Goal: Transaction & Acquisition: Purchase product/service

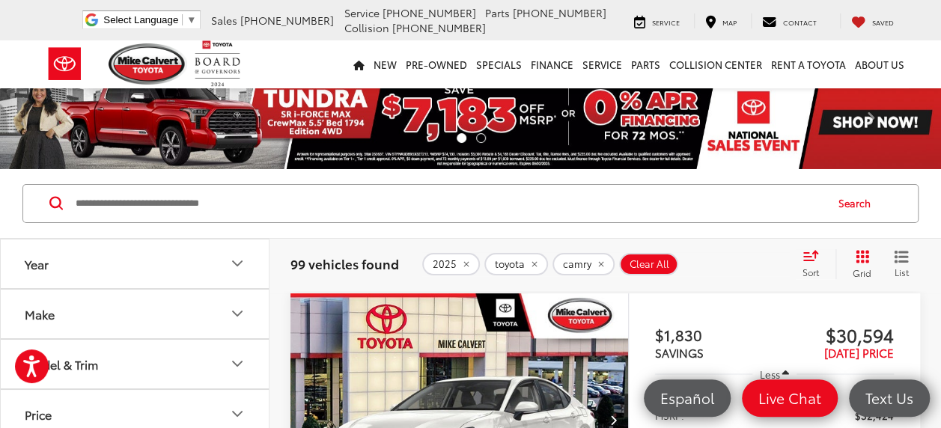
scroll to position [75, 0]
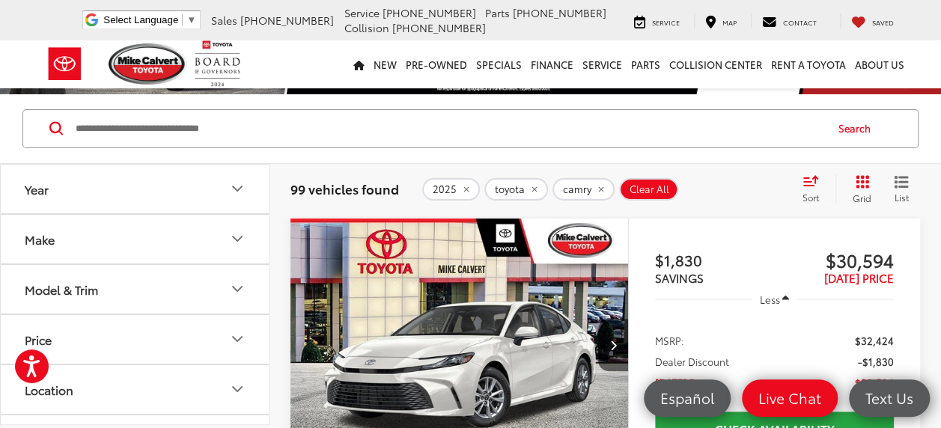
click at [249, 187] on button "Year" at bounding box center [136, 189] width 270 height 49
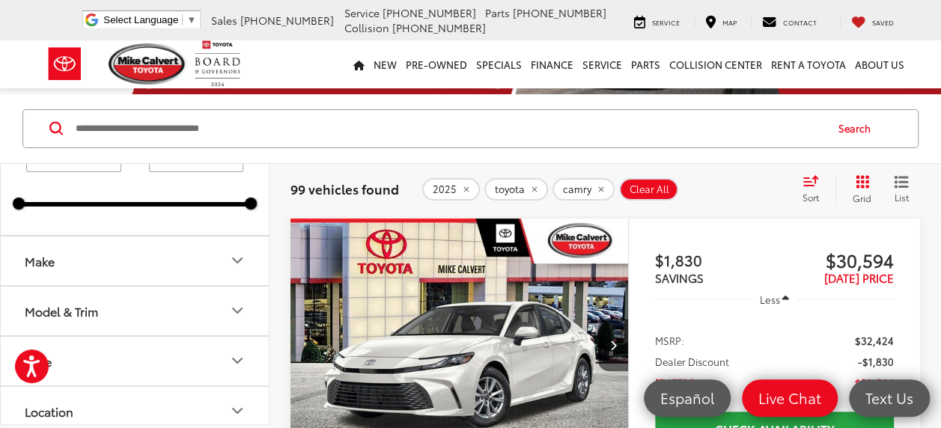
scroll to position [150, 0]
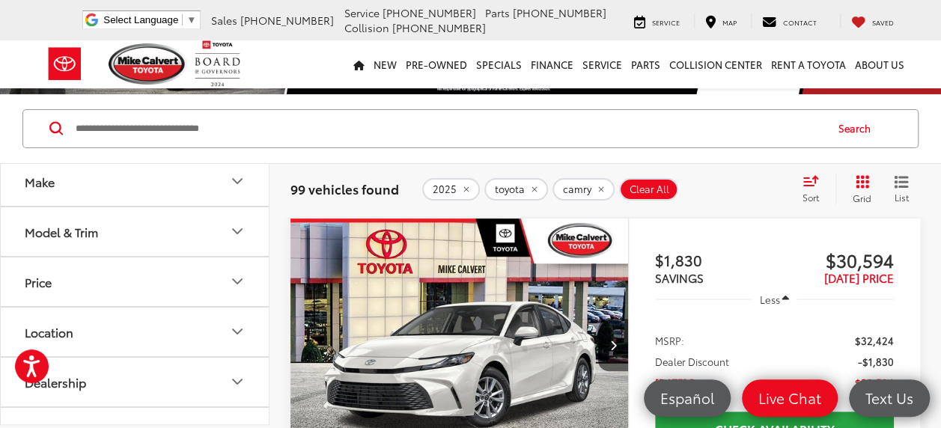
click at [213, 188] on button "Make" at bounding box center [136, 181] width 270 height 49
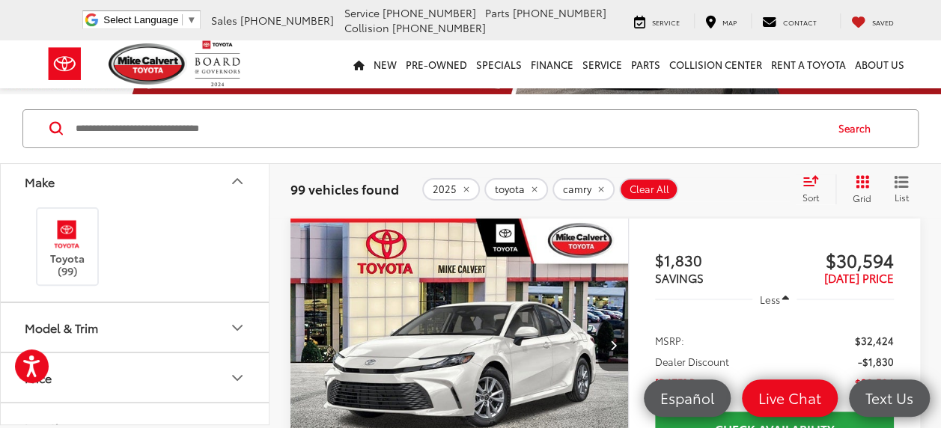
scroll to position [225, 0]
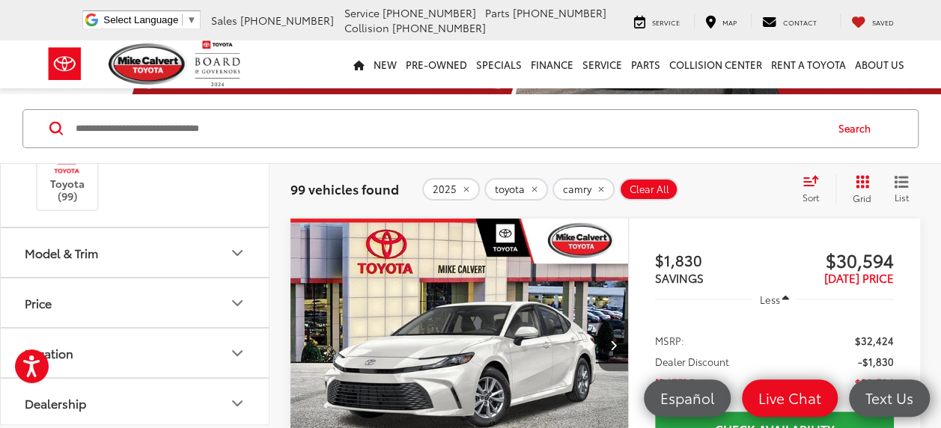
click at [208, 253] on button "Model & Trim" at bounding box center [136, 252] width 270 height 49
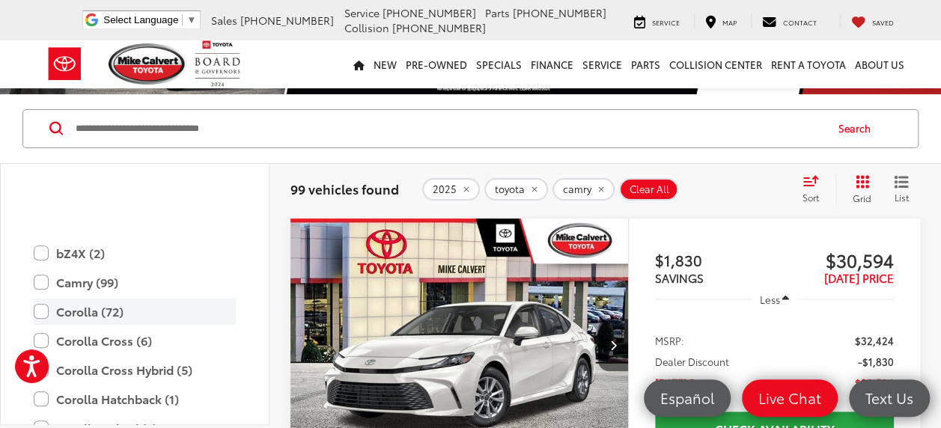
scroll to position [440, 0]
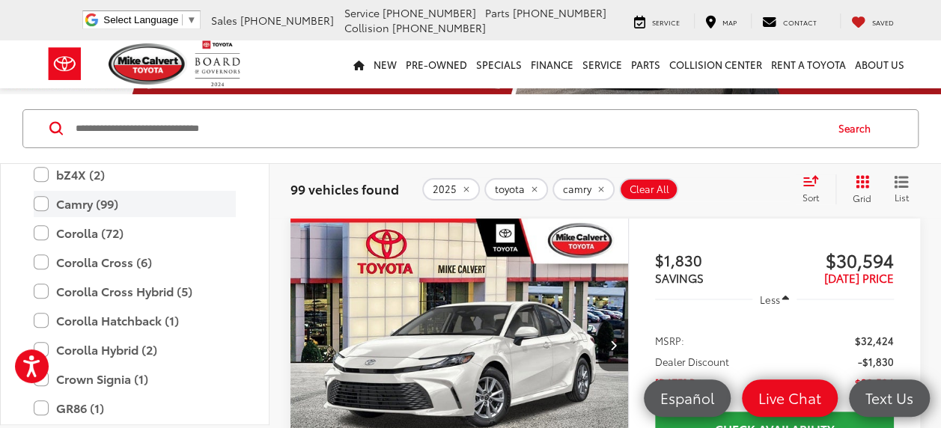
click at [43, 204] on label "Camry (99)" at bounding box center [135, 204] width 202 height 26
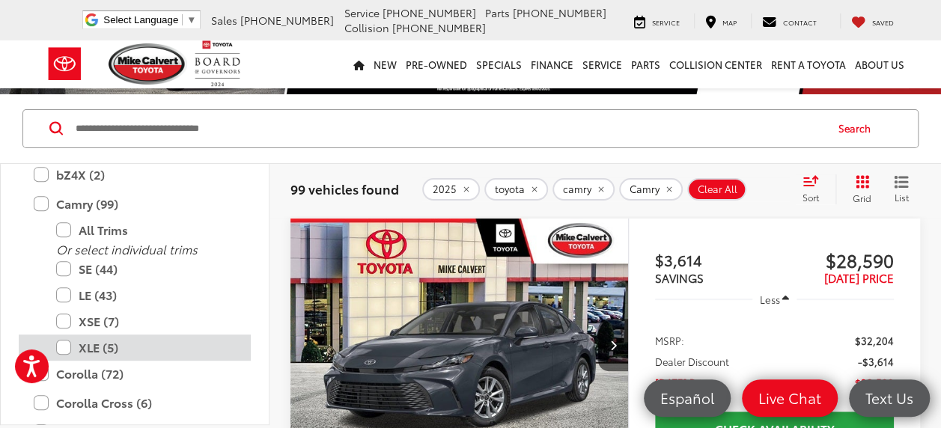
click at [64, 348] on label "XLE (5)" at bounding box center [146, 348] width 180 height 26
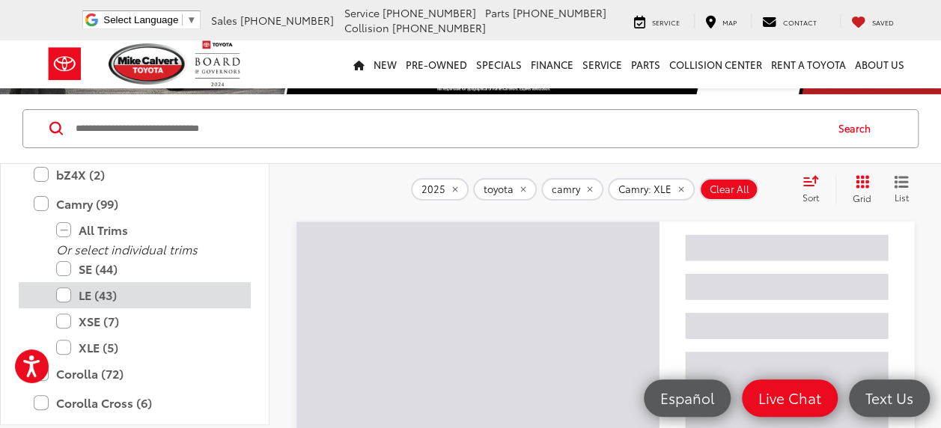
click at [66, 291] on label "LE (43)" at bounding box center [146, 295] width 180 height 26
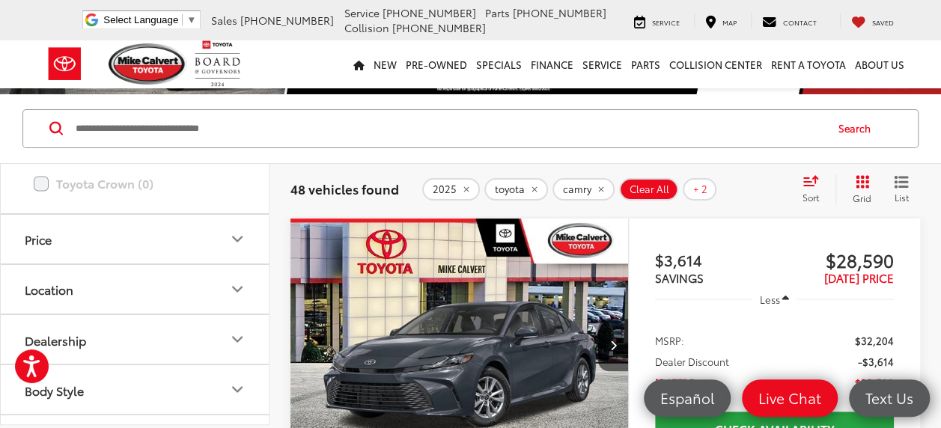
scroll to position [1302, 0]
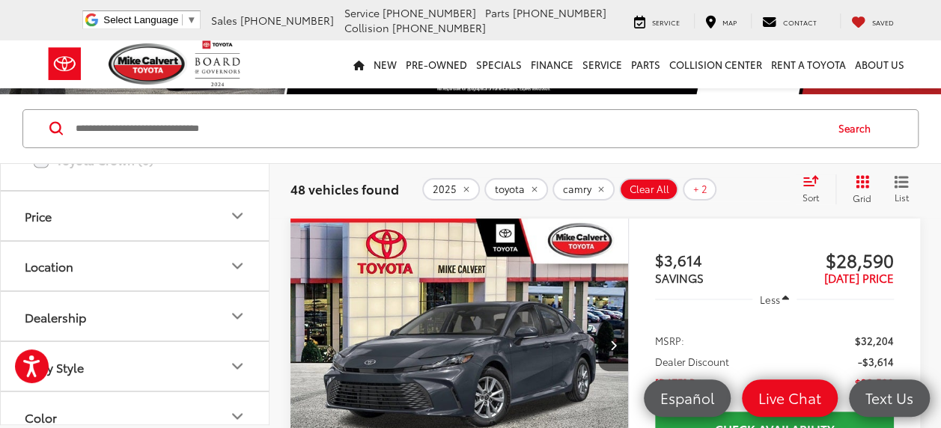
click at [237, 264] on icon "Location" at bounding box center [237, 266] width 9 height 4
click at [237, 264] on icon "Location" at bounding box center [237, 266] width 18 height 18
click at [237, 264] on icon "Location" at bounding box center [237, 266] width 9 height 4
click at [237, 264] on icon "Location" at bounding box center [237, 266] width 18 height 18
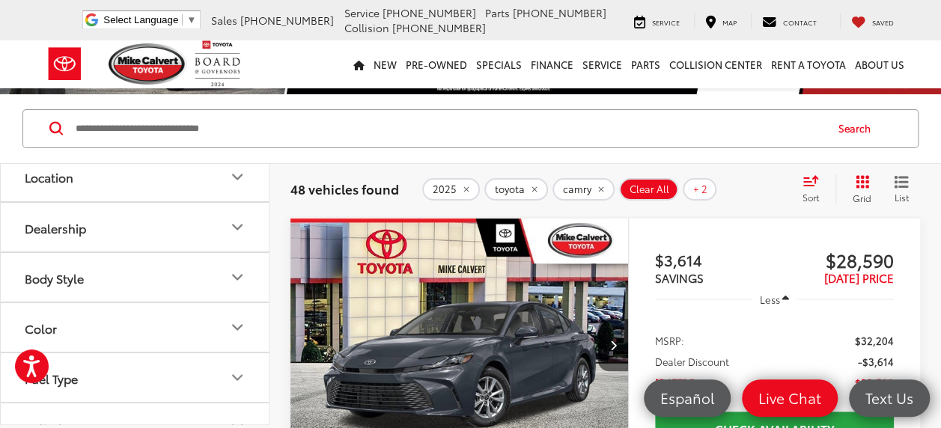
scroll to position [1377, 0]
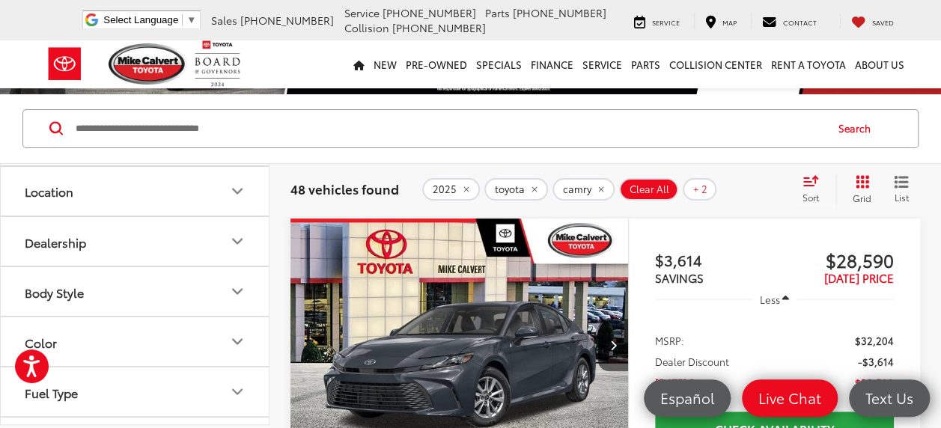
click at [238, 239] on icon "Dealership" at bounding box center [237, 241] width 9 height 4
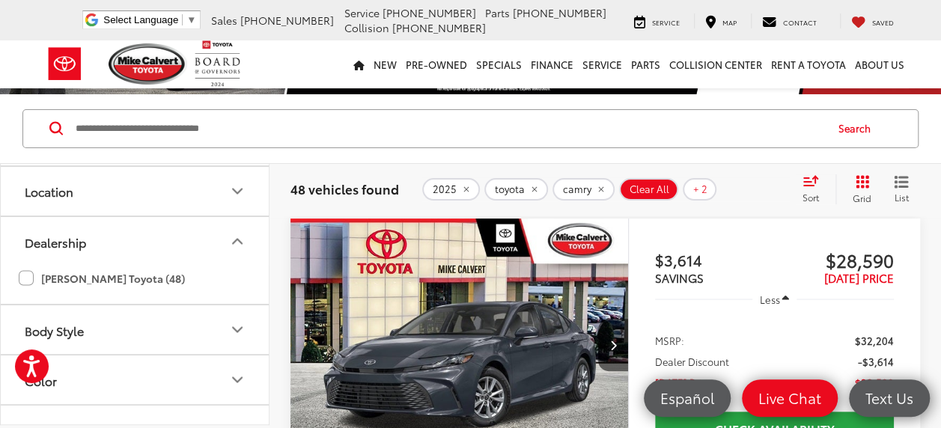
click at [28, 277] on label "Mike Calvert Toyota (48)" at bounding box center [102, 278] width 166 height 25
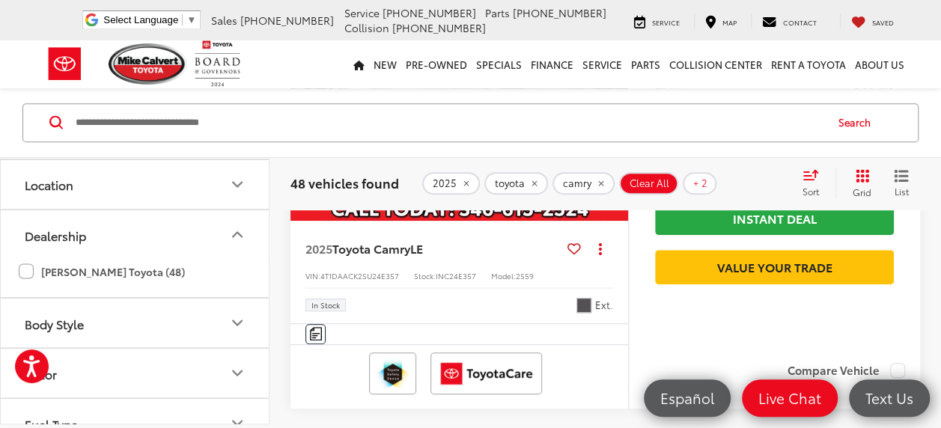
scroll to position [0, 0]
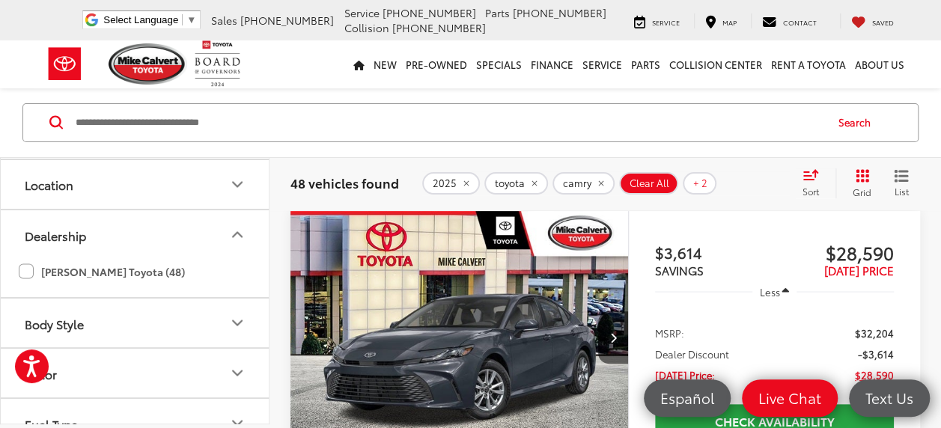
scroll to position [81, 0]
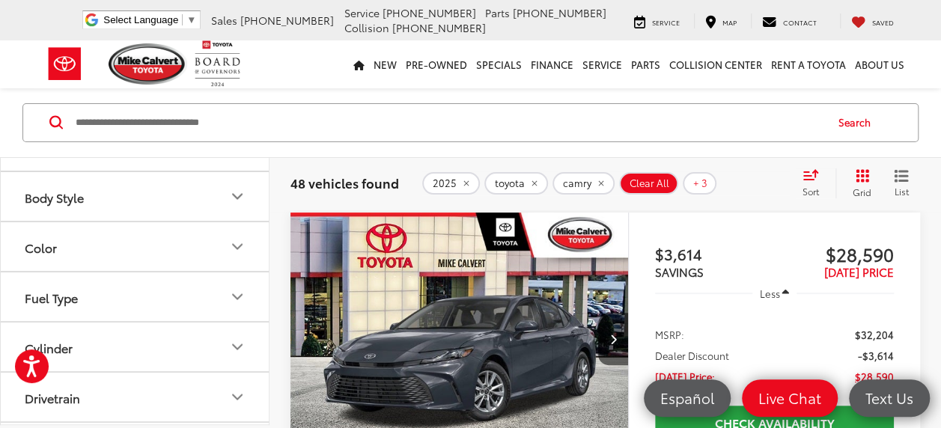
scroll to position [1526, 0]
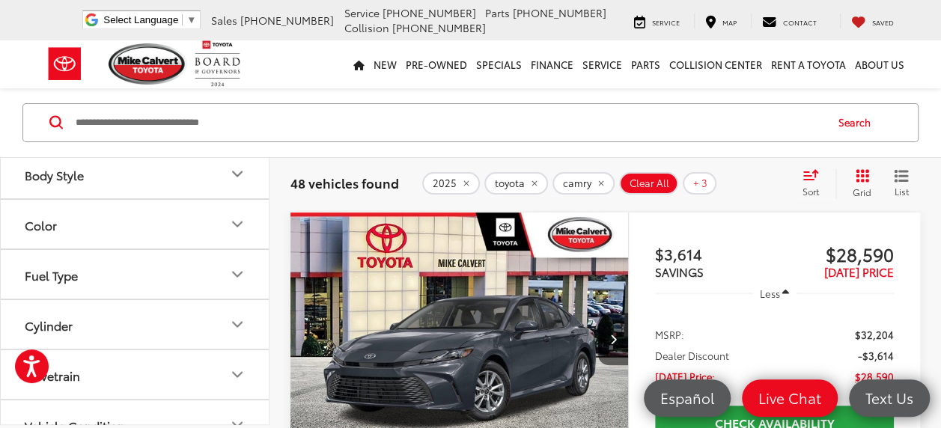
click at [236, 228] on icon "Color" at bounding box center [237, 224] width 18 height 18
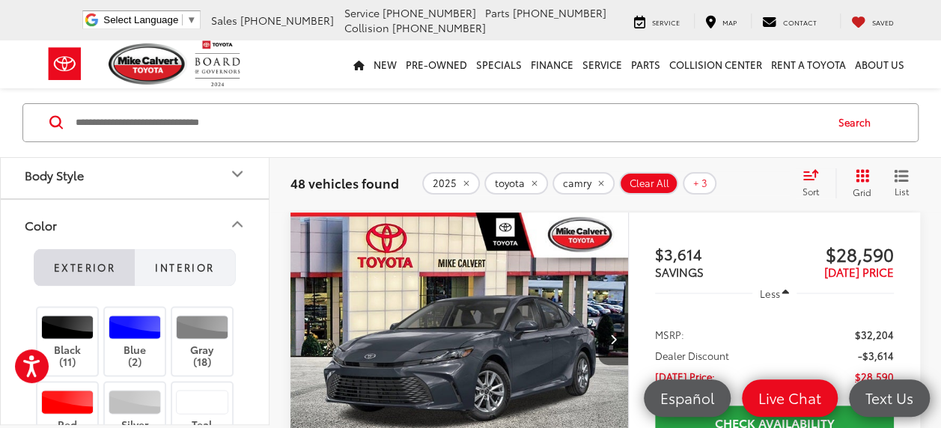
click at [178, 260] on span "Interior" at bounding box center [184, 266] width 59 height 13
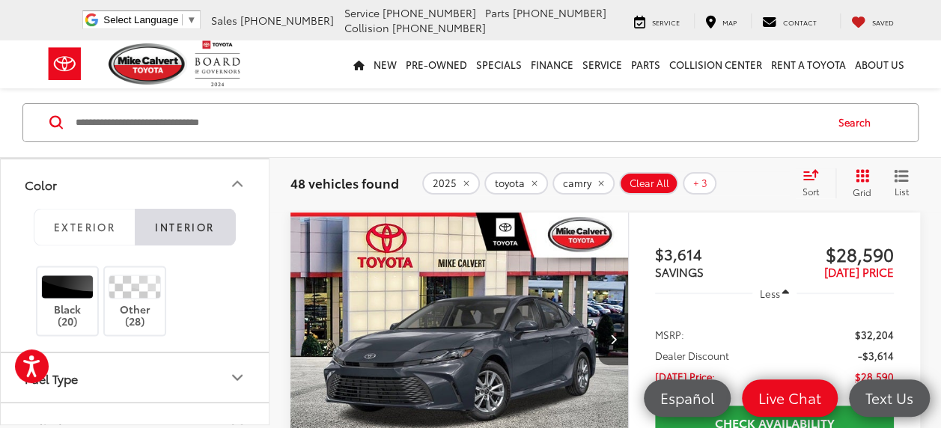
scroll to position [1601, 0]
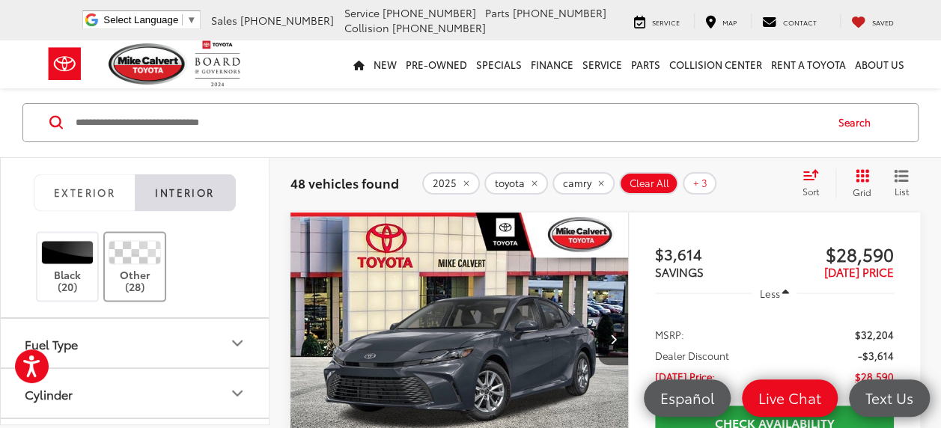
click at [142, 270] on label "Other (28)" at bounding box center [135, 266] width 61 height 53
type input "****"
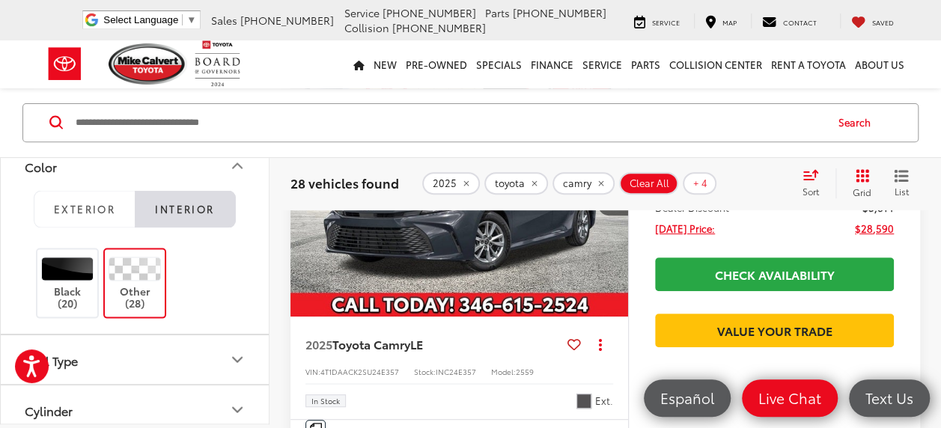
scroll to position [1601, 0]
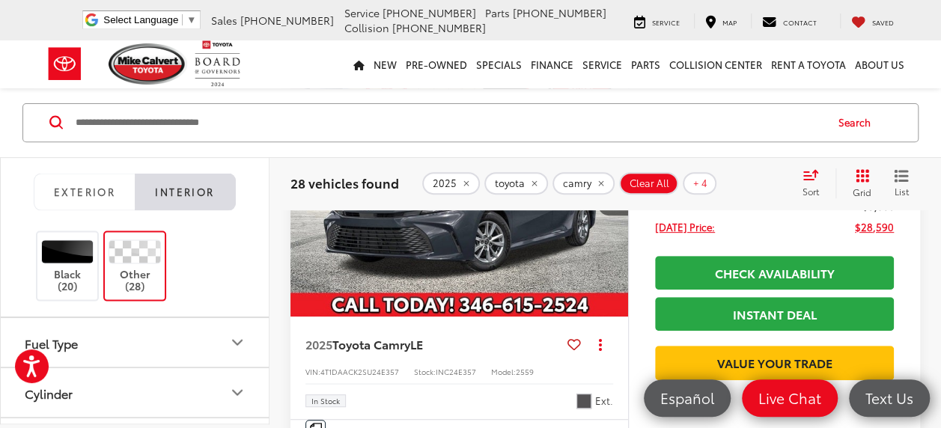
click at [233, 334] on icon "Fuel Type" at bounding box center [237, 343] width 18 height 18
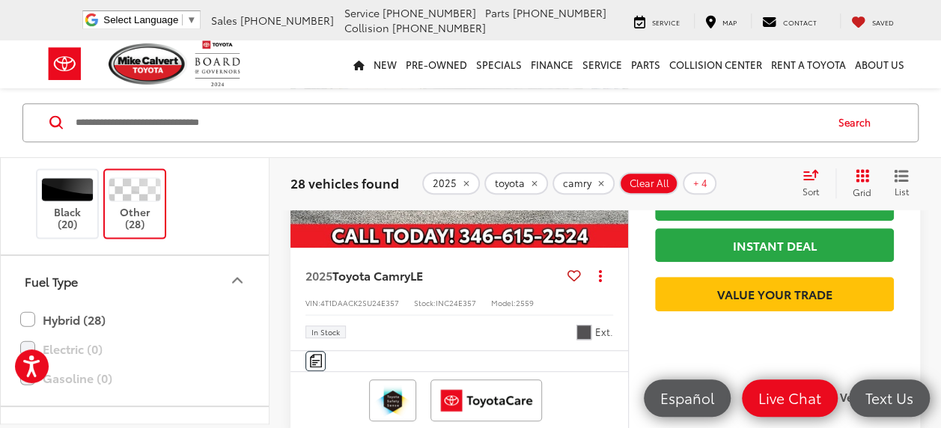
scroll to position [1589, 0]
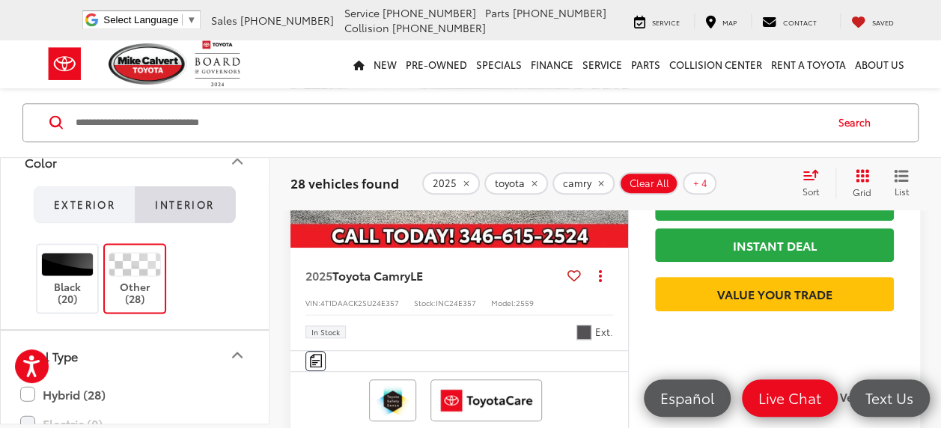
click at [65, 198] on span "Exterior" at bounding box center [84, 204] width 61 height 13
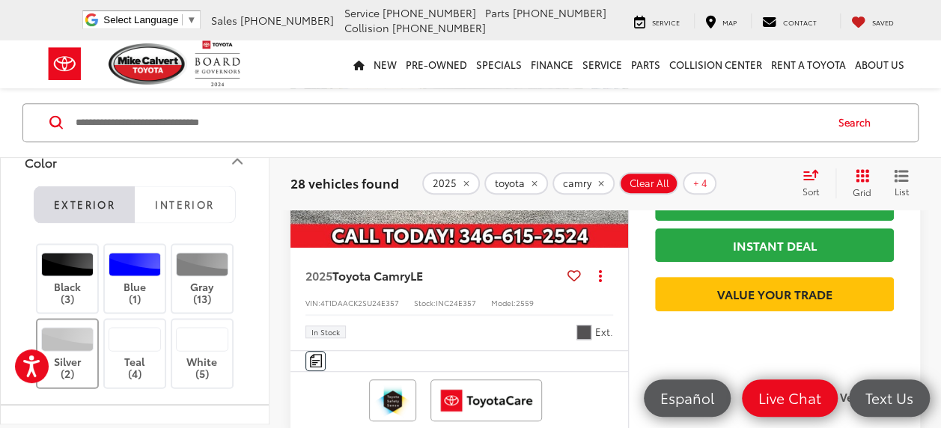
click at [78, 361] on label "Silver (2)" at bounding box center [67, 353] width 61 height 53
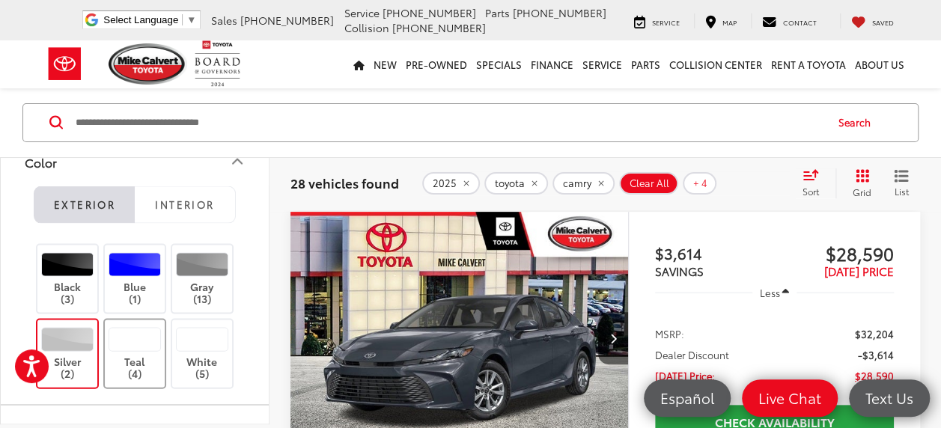
scroll to position [81, 0]
click at [121, 358] on label "Teal (4)" at bounding box center [135, 354] width 61 height 53
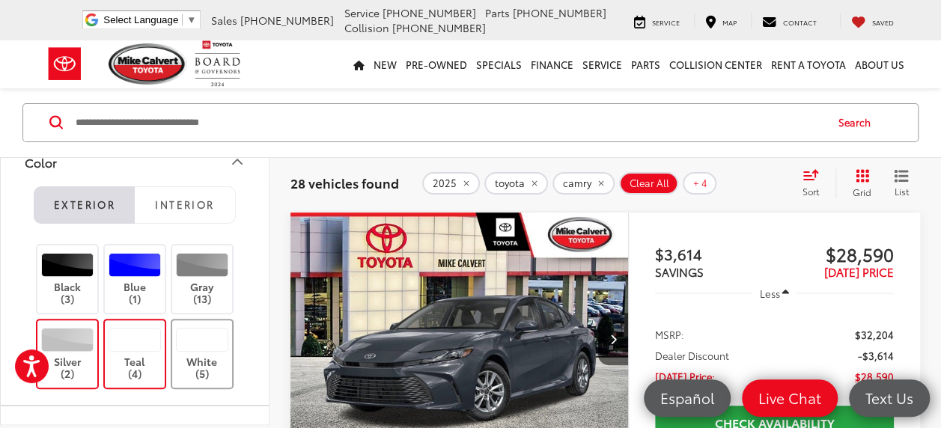
click at [193, 365] on label "White (5)" at bounding box center [202, 354] width 61 height 53
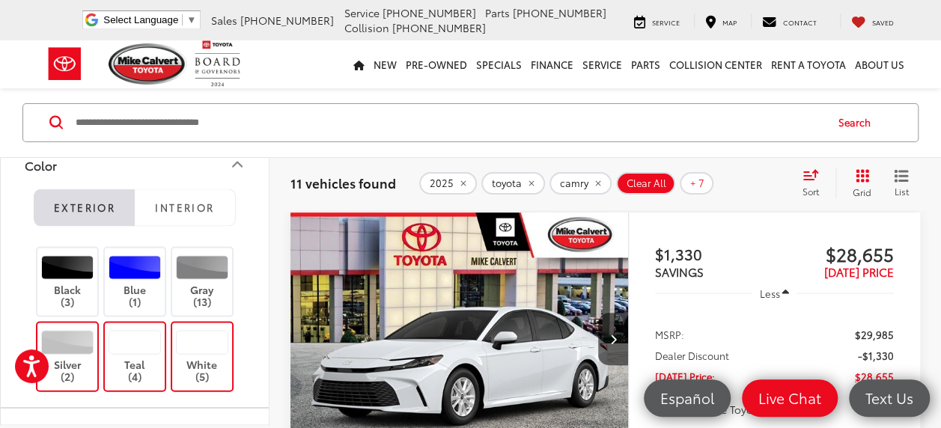
scroll to position [1573, 0]
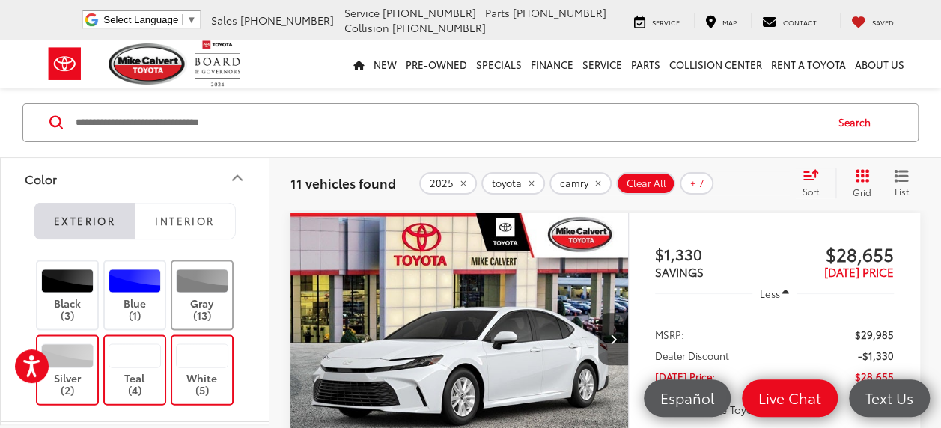
click at [207, 291] on label "Gray (13)" at bounding box center [202, 295] width 61 height 53
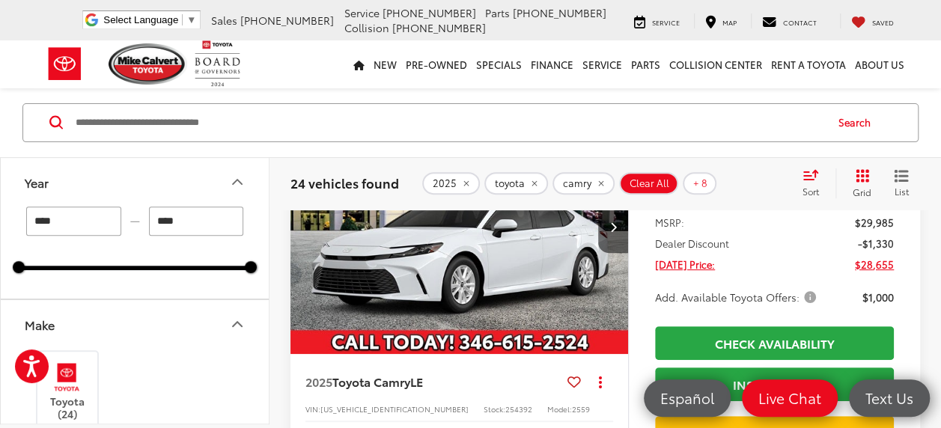
scroll to position [81, 0]
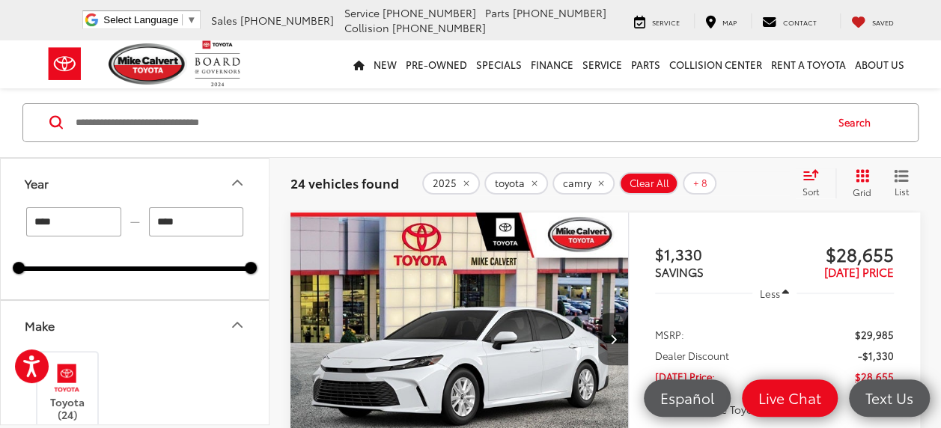
click at [933, 177] on div "24 vehicles found 2025 toyota camry Camry: XLE Camry: LE Mike Calvert Toyota Ot…" at bounding box center [606, 184] width 672 height 54
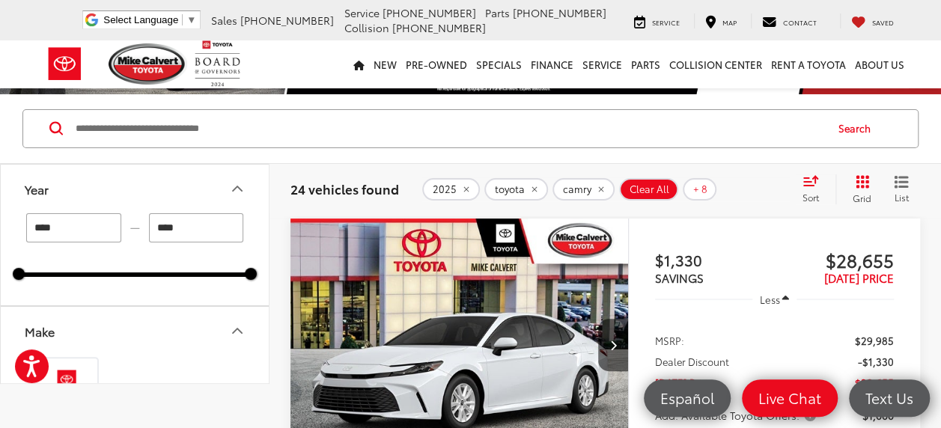
scroll to position [0, 0]
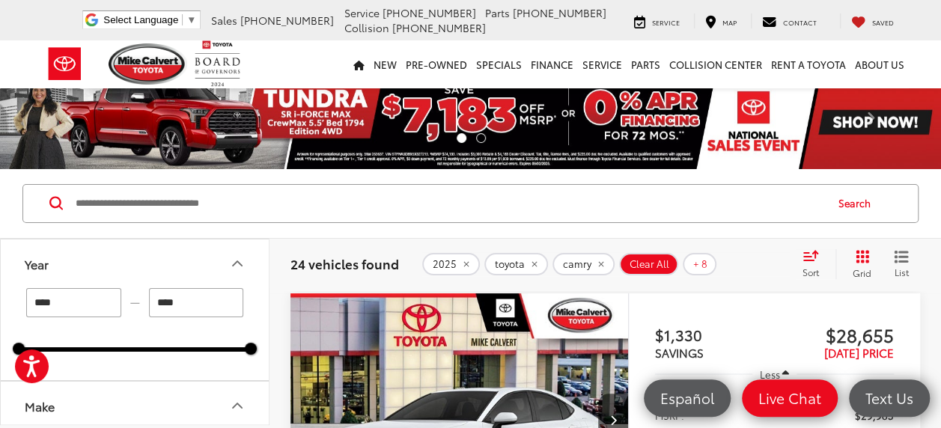
click at [811, 255] on icon "Select sort value" at bounding box center [810, 255] width 13 height 9
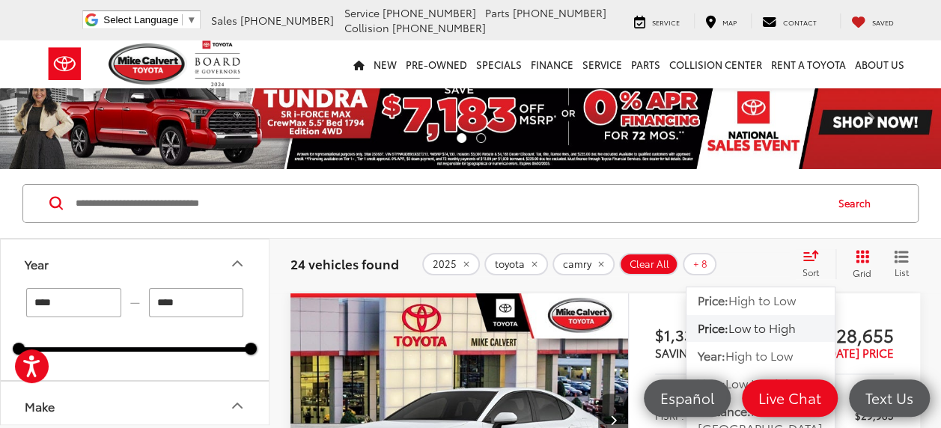
click at [764, 330] on span "Low to High" at bounding box center [762, 327] width 67 height 17
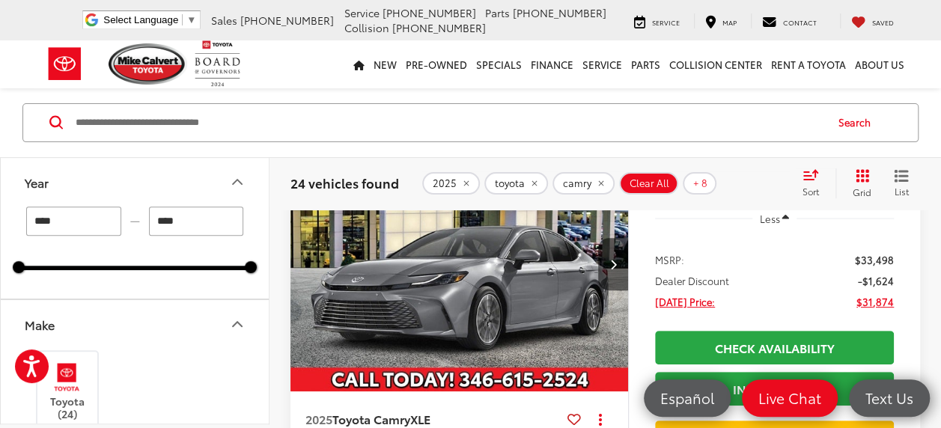
click at [815, 177] on icon "Select sort value" at bounding box center [810, 175] width 13 height 9
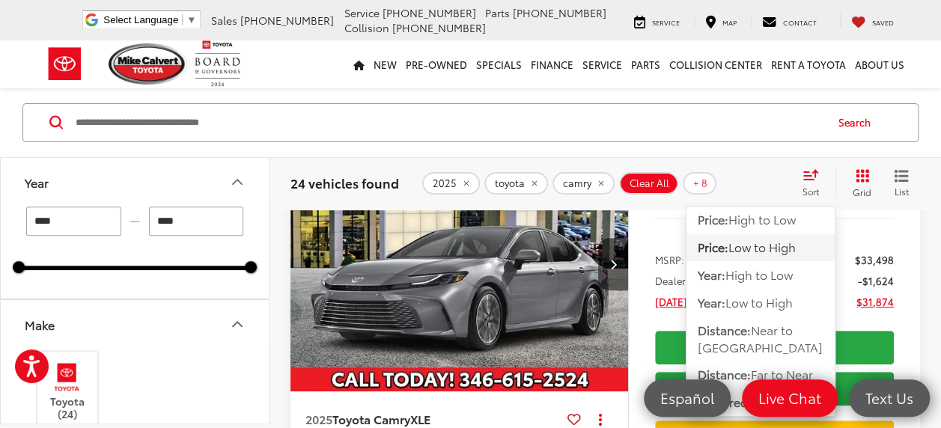
click at [774, 242] on span "Low to High" at bounding box center [762, 247] width 67 height 17
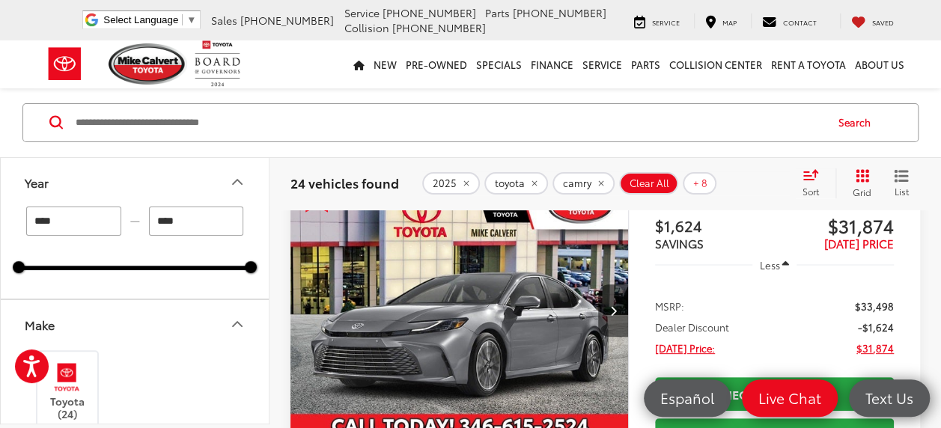
scroll to position [81, 0]
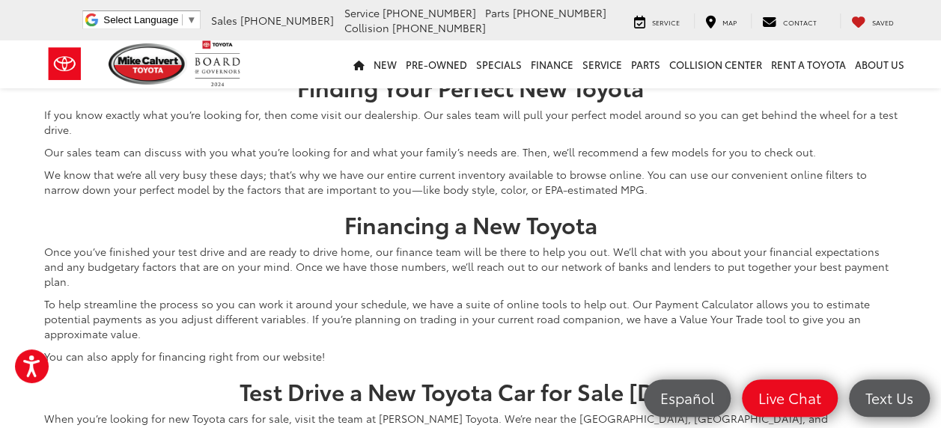
scroll to position [6447, 0]
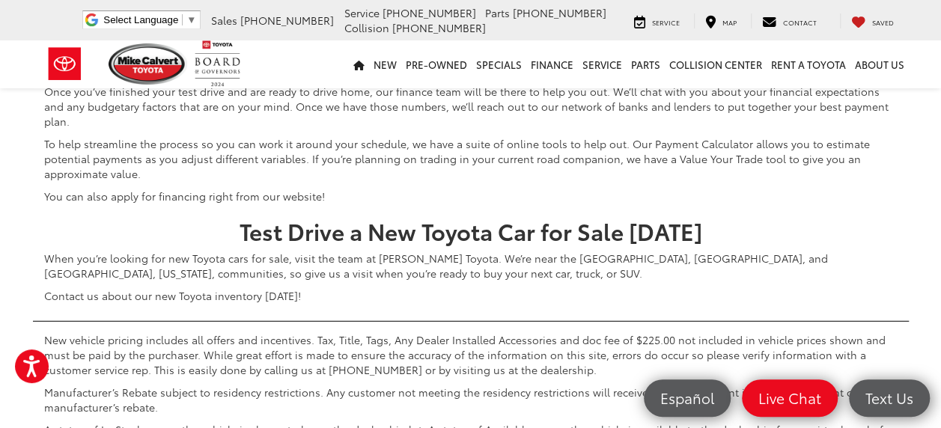
scroll to position [7415, 0]
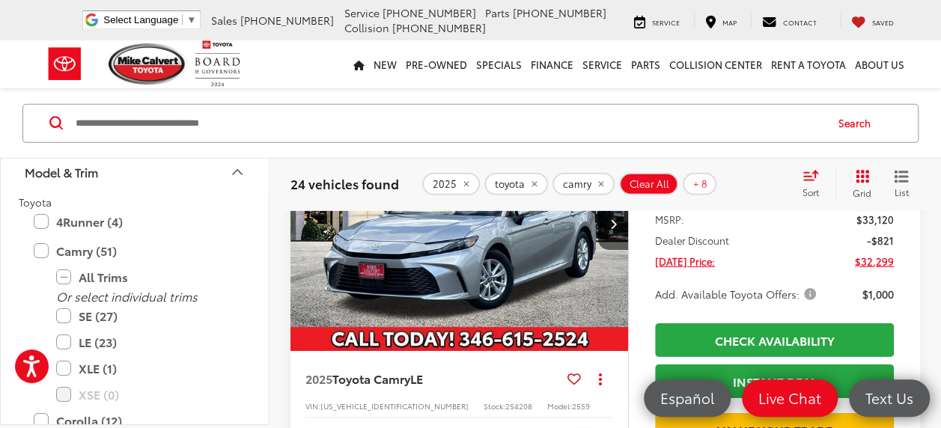
scroll to position [5019, 0]
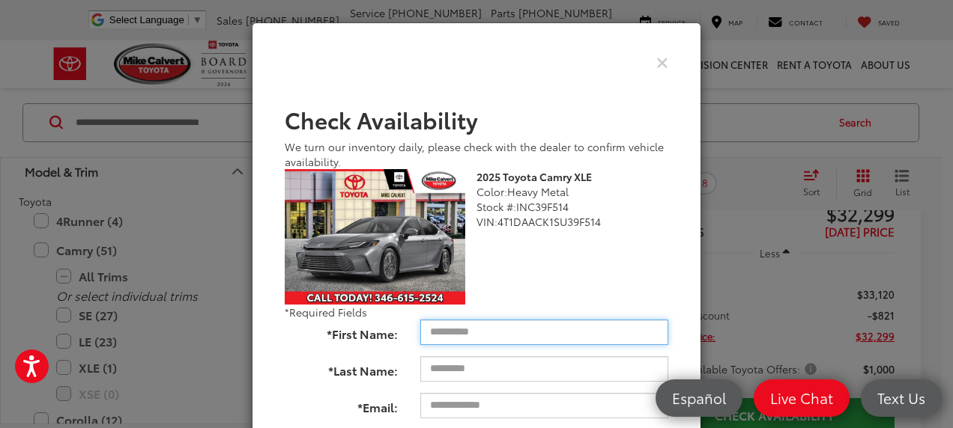
click at [446, 339] on input "*First Name:" at bounding box center [544, 332] width 248 height 25
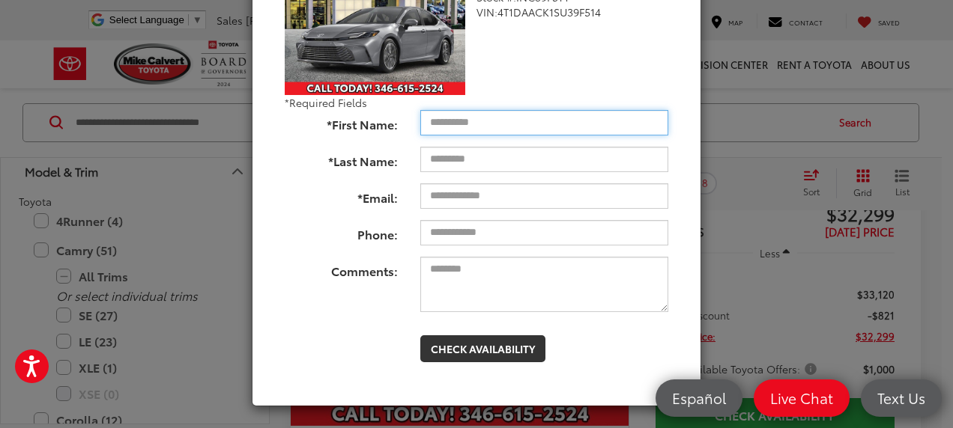
scroll to position [135, 0]
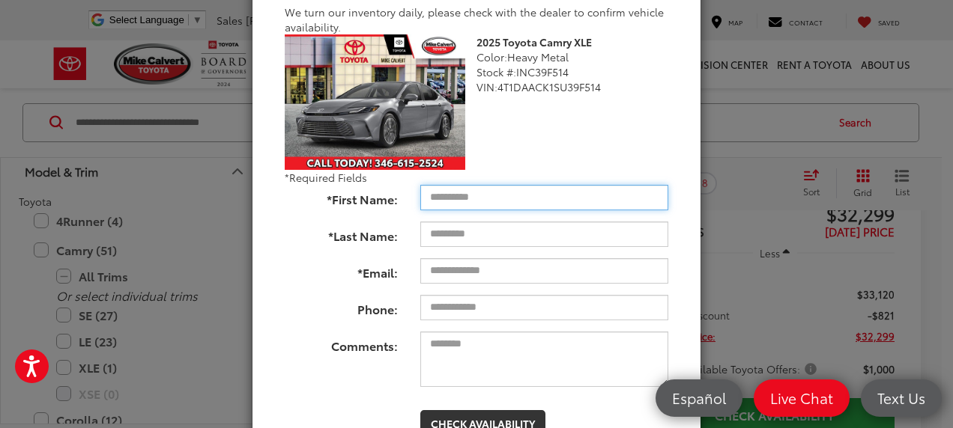
click at [427, 199] on input "*First Name:" at bounding box center [544, 197] width 248 height 25
type input "****"
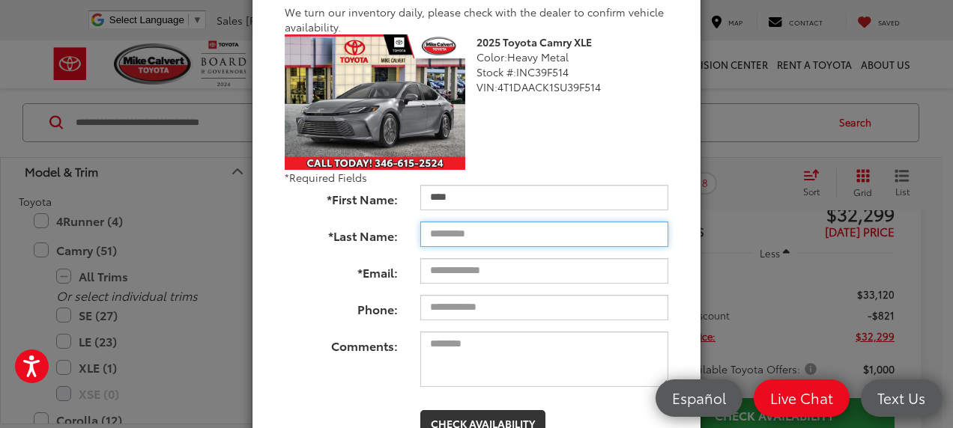
click at [428, 235] on input "*Last Name:" at bounding box center [544, 234] width 248 height 25
type input "**"
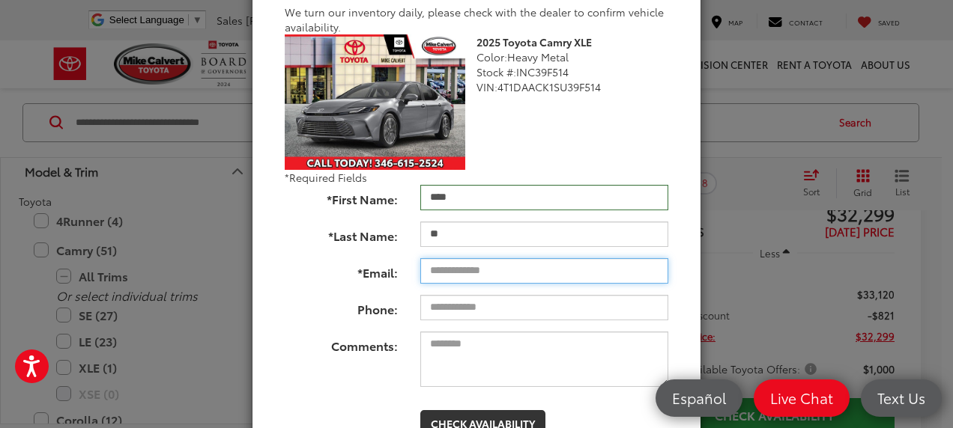
click at [443, 271] on input "*Email:" at bounding box center [544, 270] width 248 height 25
type input "**********"
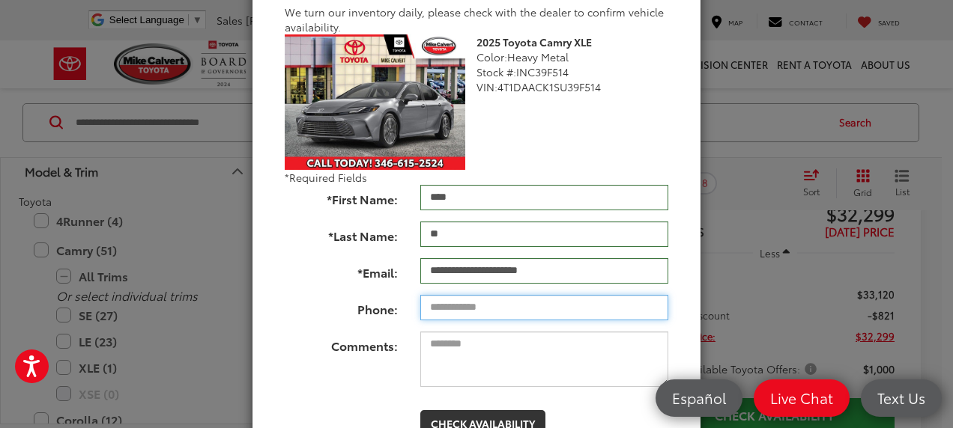
click at [433, 312] on input "Phone:" at bounding box center [544, 307] width 248 height 25
type input "**********"
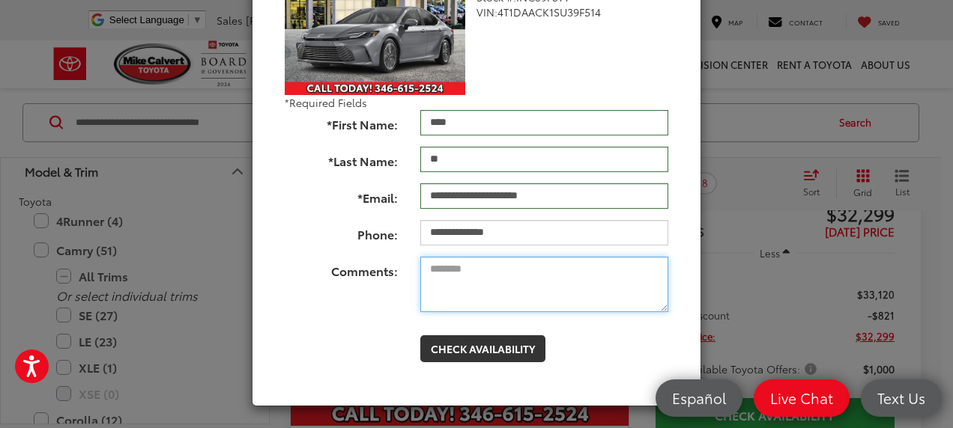
click at [441, 282] on textarea "Comments:" at bounding box center [544, 284] width 248 height 55
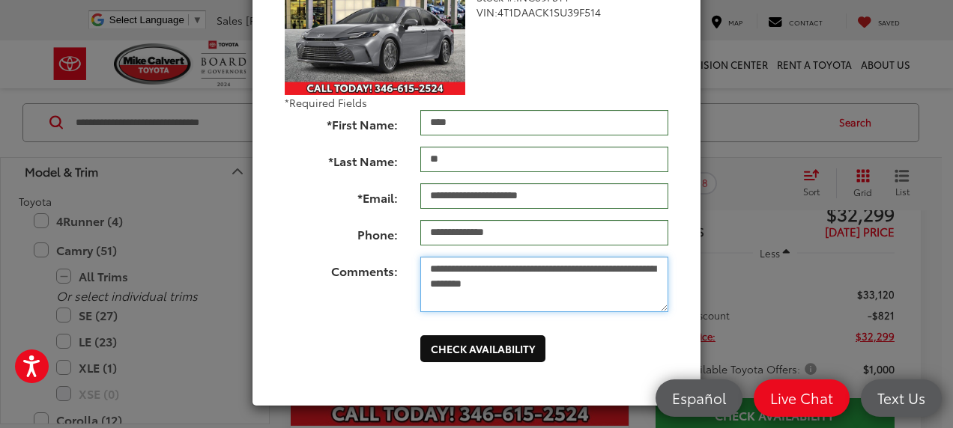
type textarea "**********"
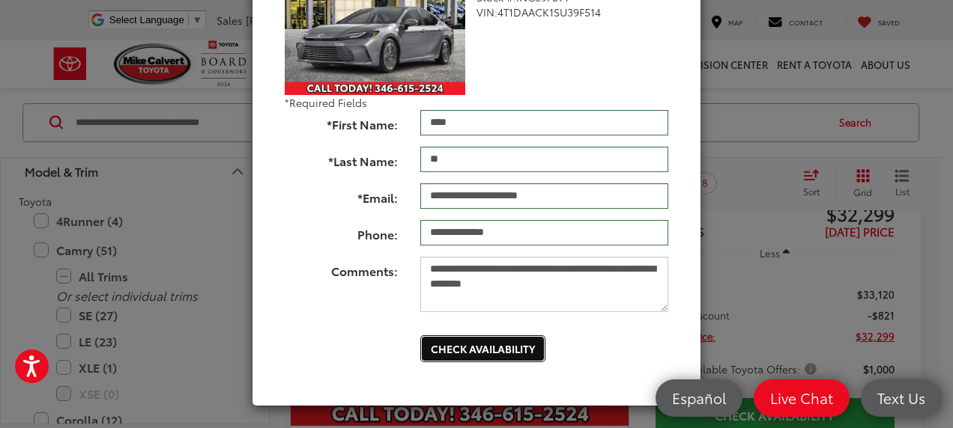
click at [485, 351] on button "Check Availability" at bounding box center [482, 349] width 125 height 27
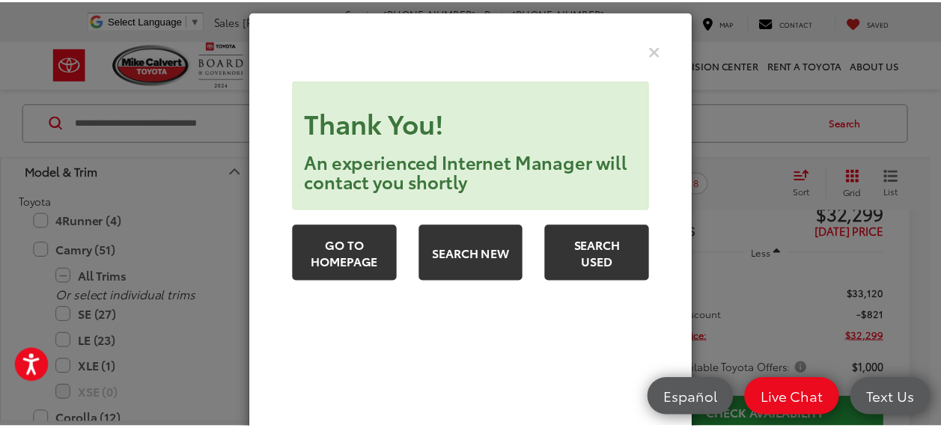
scroll to position [0, 0]
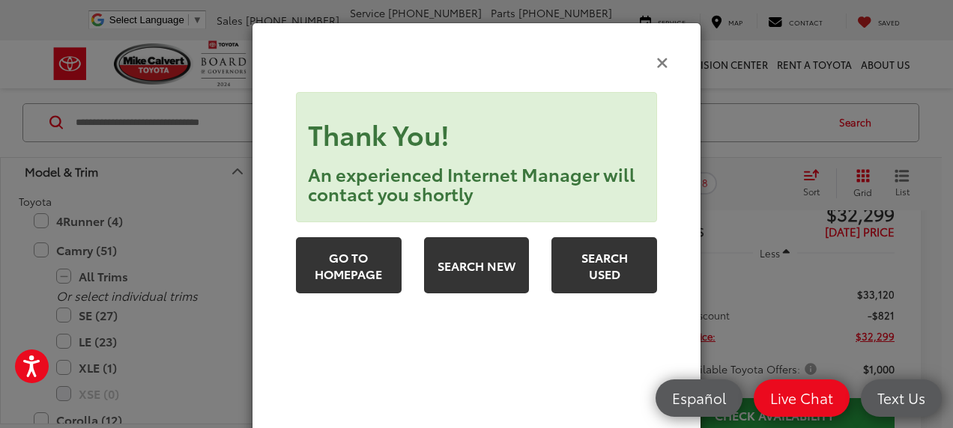
click at [656, 64] on icon "Close" at bounding box center [662, 62] width 12 height 16
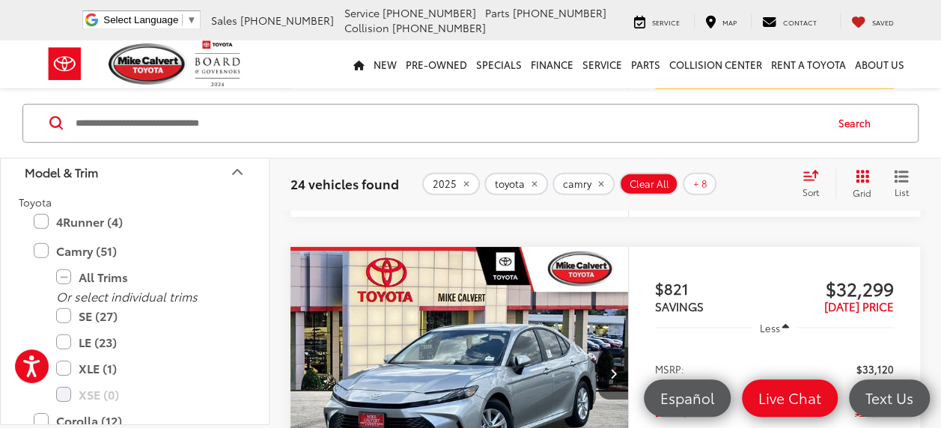
scroll to position [5019, 0]
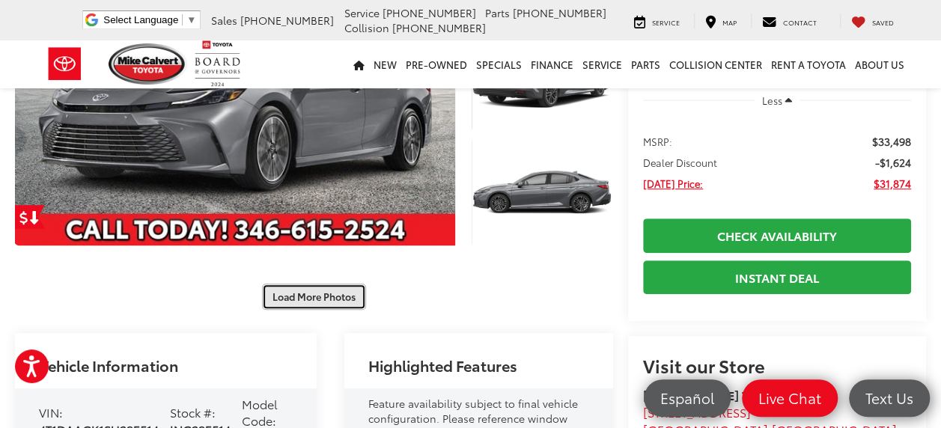
click at [307, 301] on button "Load More Photos" at bounding box center [314, 297] width 104 height 26
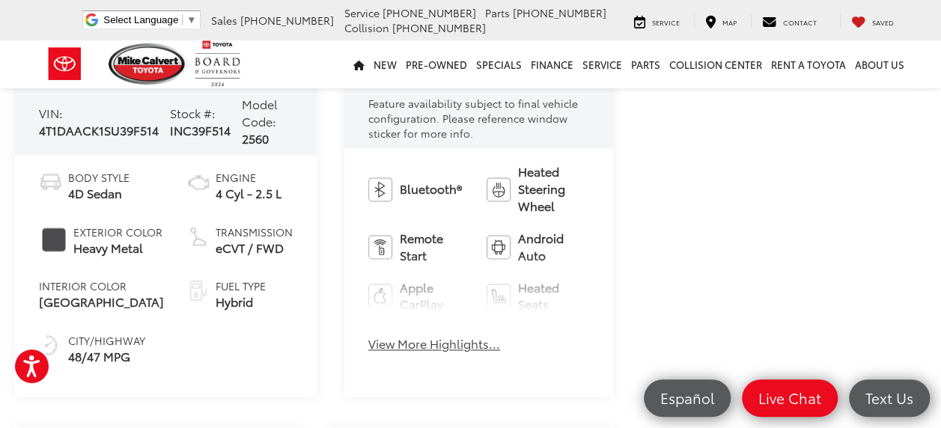
scroll to position [1049, 0]
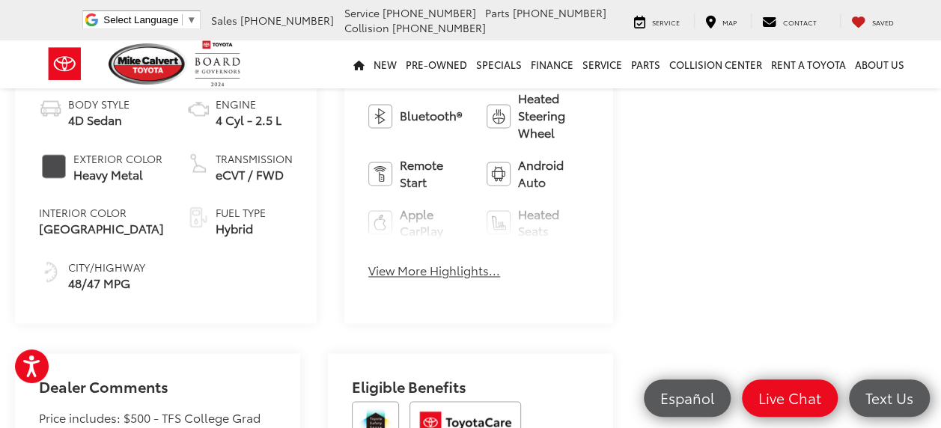
click at [428, 272] on button "View More Highlights..." at bounding box center [434, 270] width 132 height 17
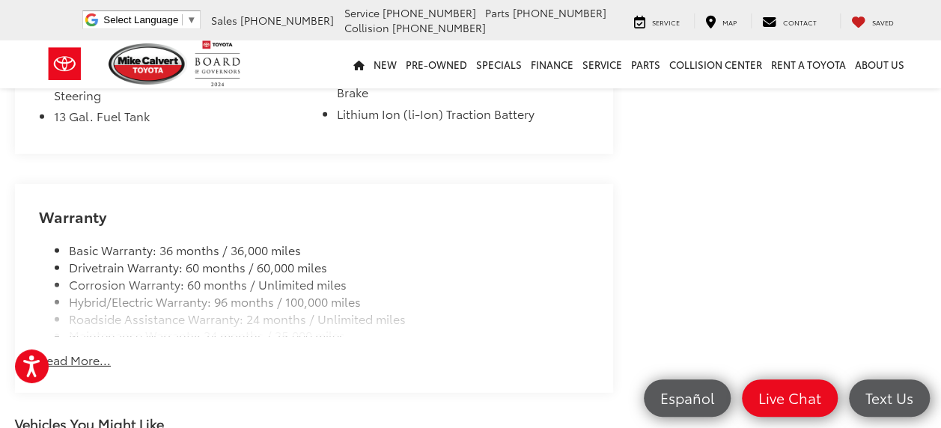
scroll to position [2097, 0]
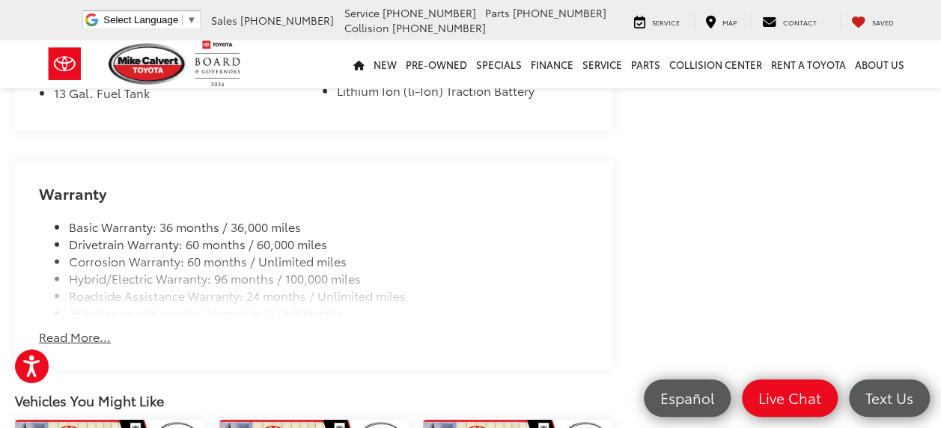
click at [82, 329] on button "Read More..." at bounding box center [75, 337] width 72 height 17
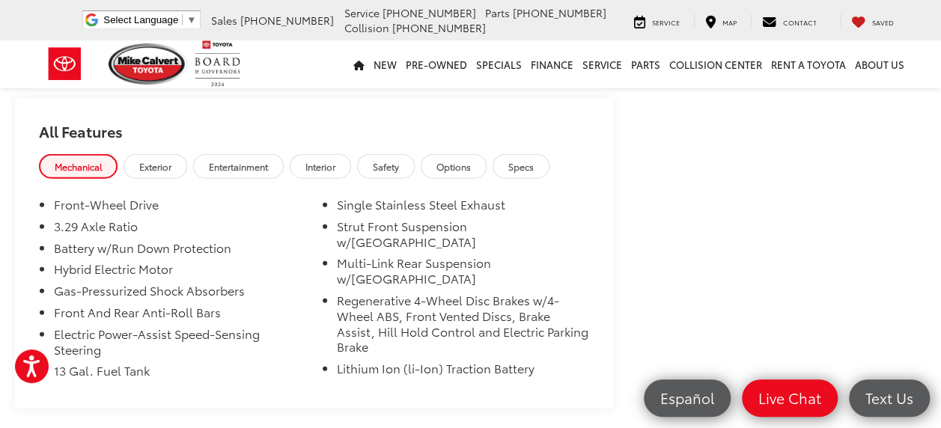
scroll to position [1797, 0]
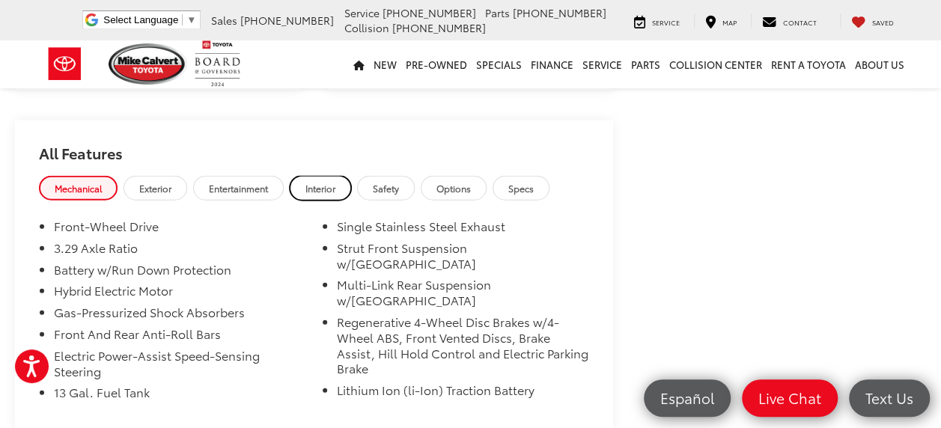
click at [316, 183] on span "Interior" at bounding box center [321, 188] width 30 height 13
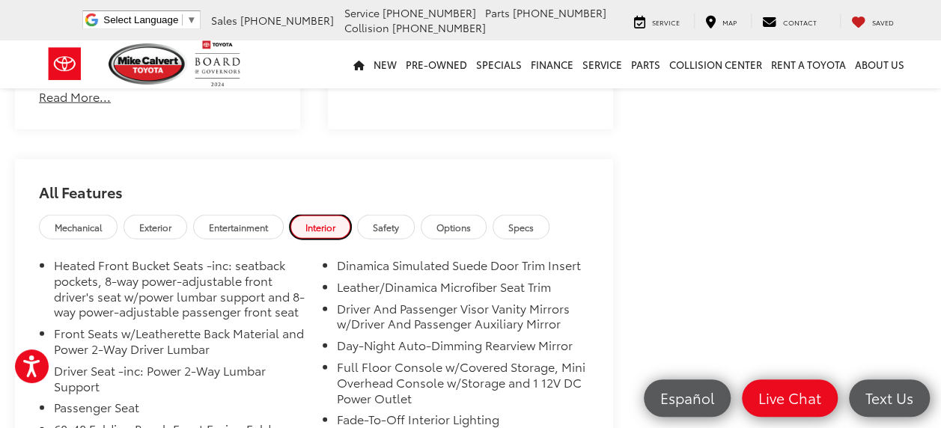
scroll to position [1723, 0]
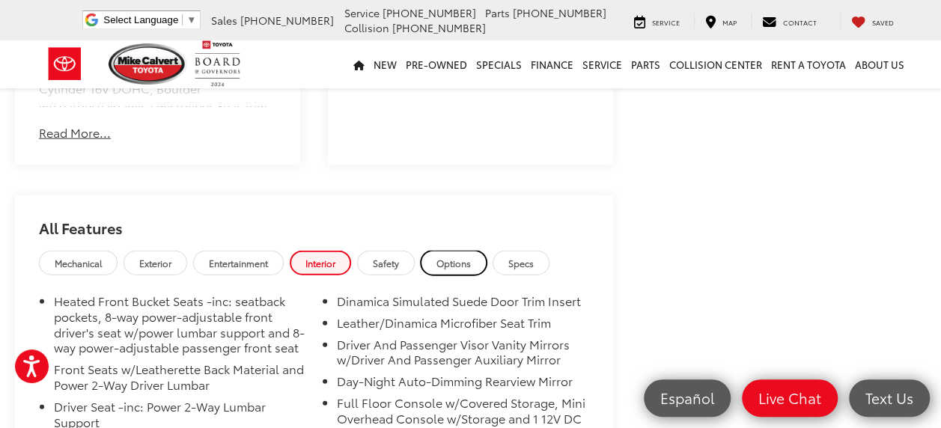
click at [453, 257] on span "Options" at bounding box center [454, 263] width 34 height 13
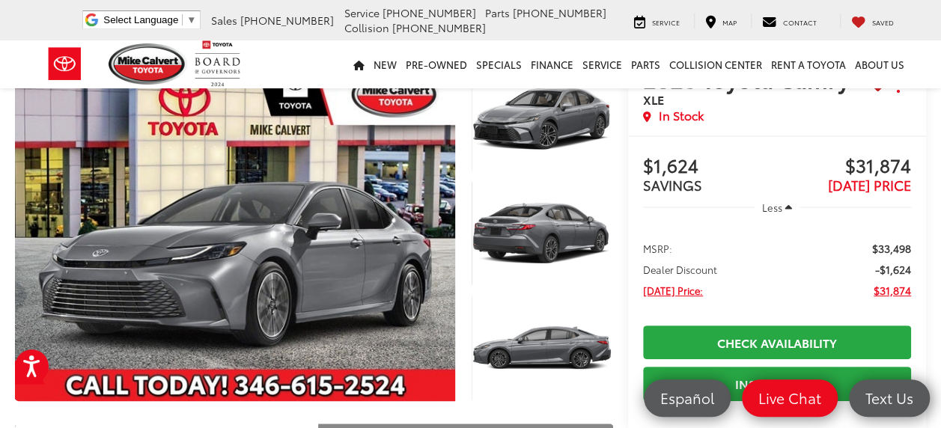
scroll to position [0, 0]
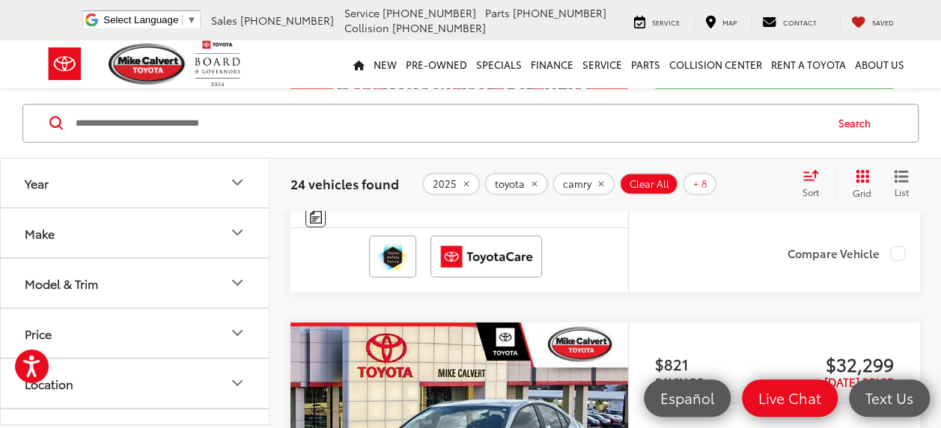
scroll to position [4943, 0]
